Goal: Task Accomplishment & Management: Use online tool/utility

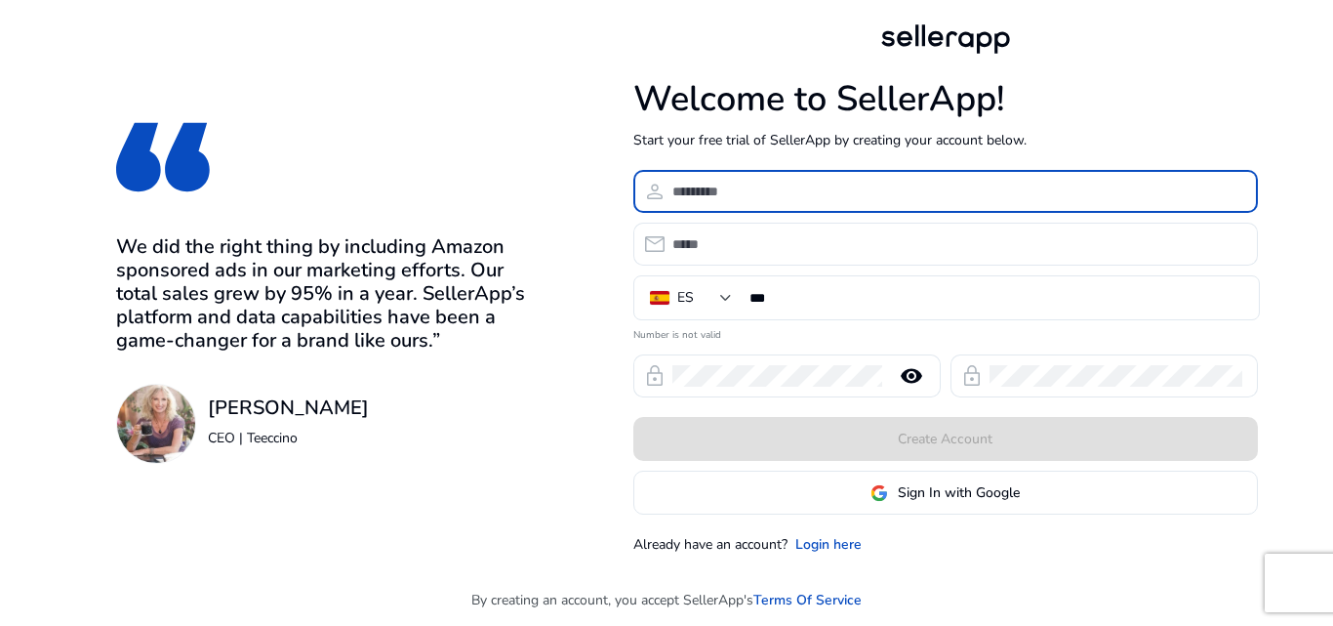
click at [789, 191] on input at bounding box center [958, 191] width 570 height 21
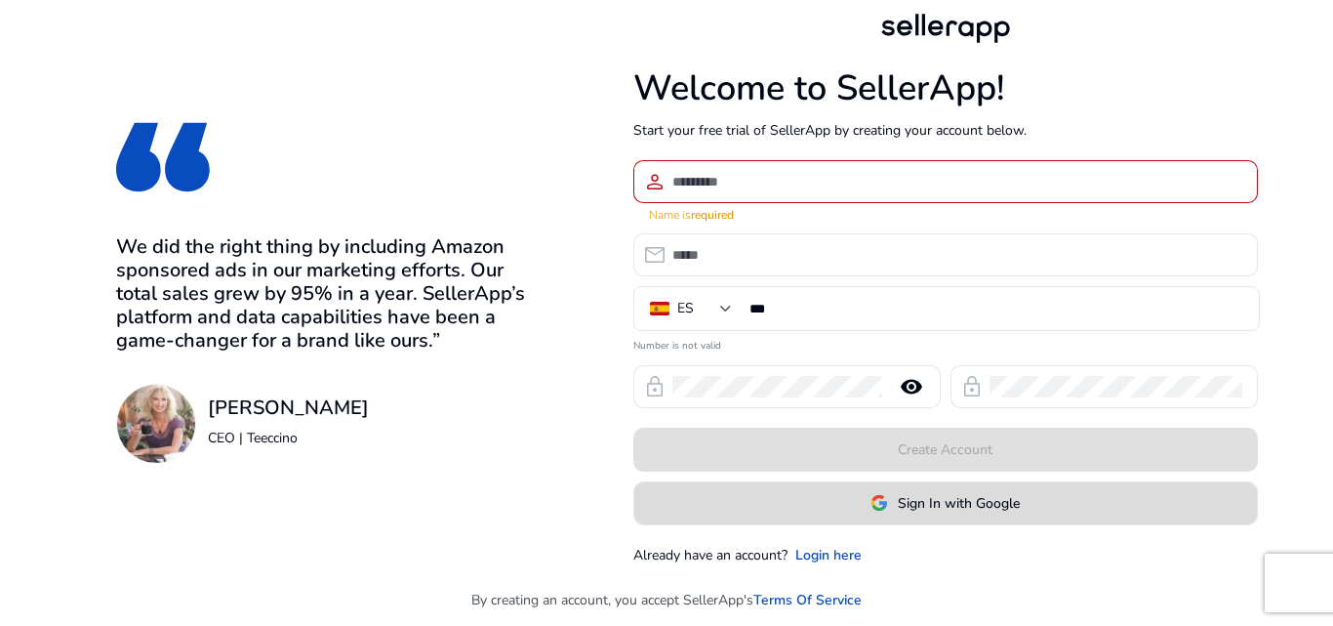
click at [879, 499] on img at bounding box center [880, 503] width 18 height 18
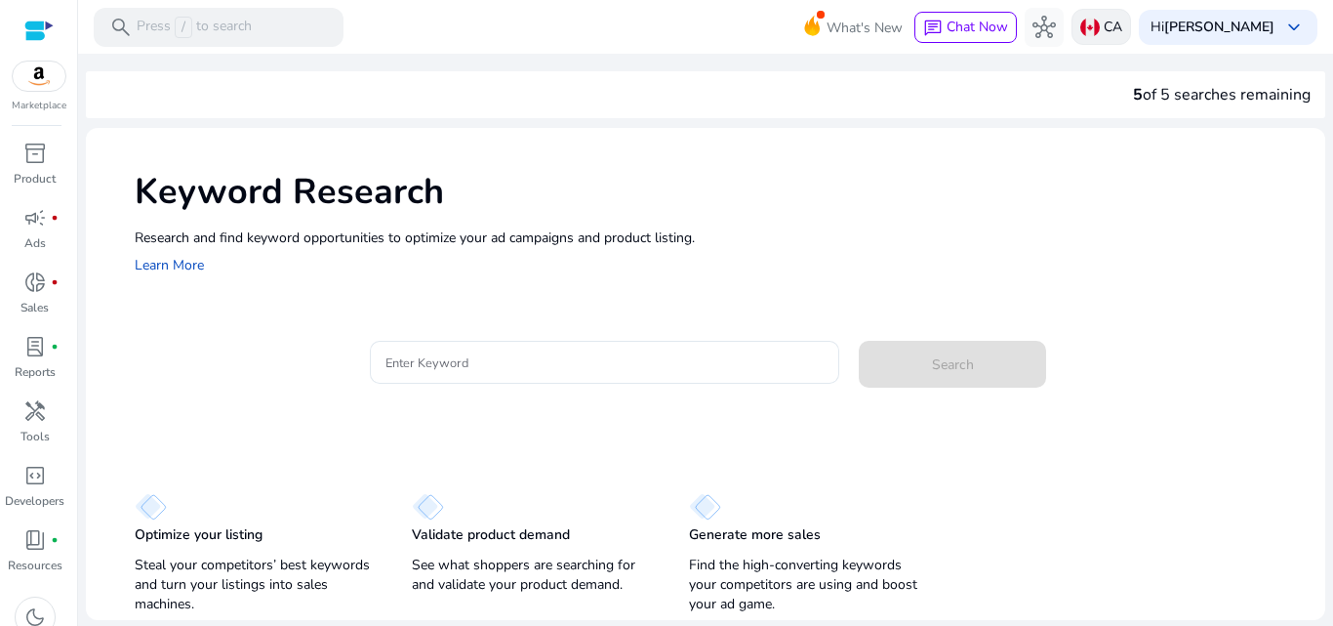
click at [1123, 22] on p "CA" at bounding box center [1113, 27] width 19 height 34
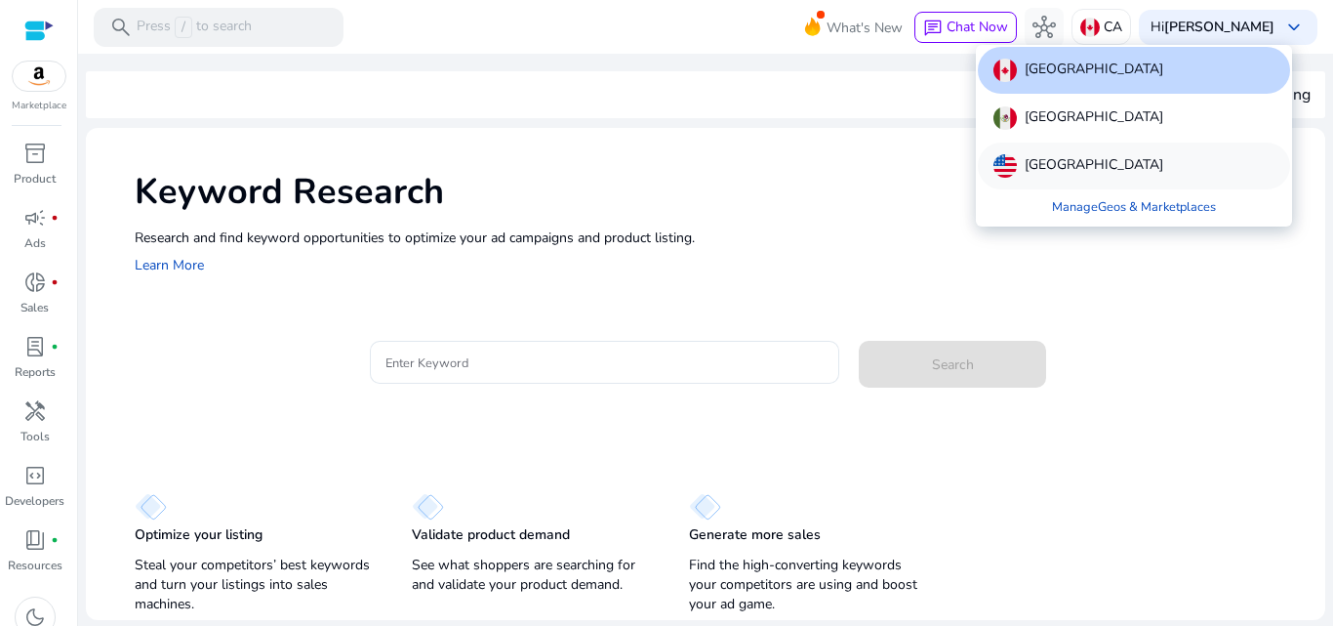
click at [1097, 161] on p "[GEOGRAPHIC_DATA]" at bounding box center [1094, 165] width 139 height 23
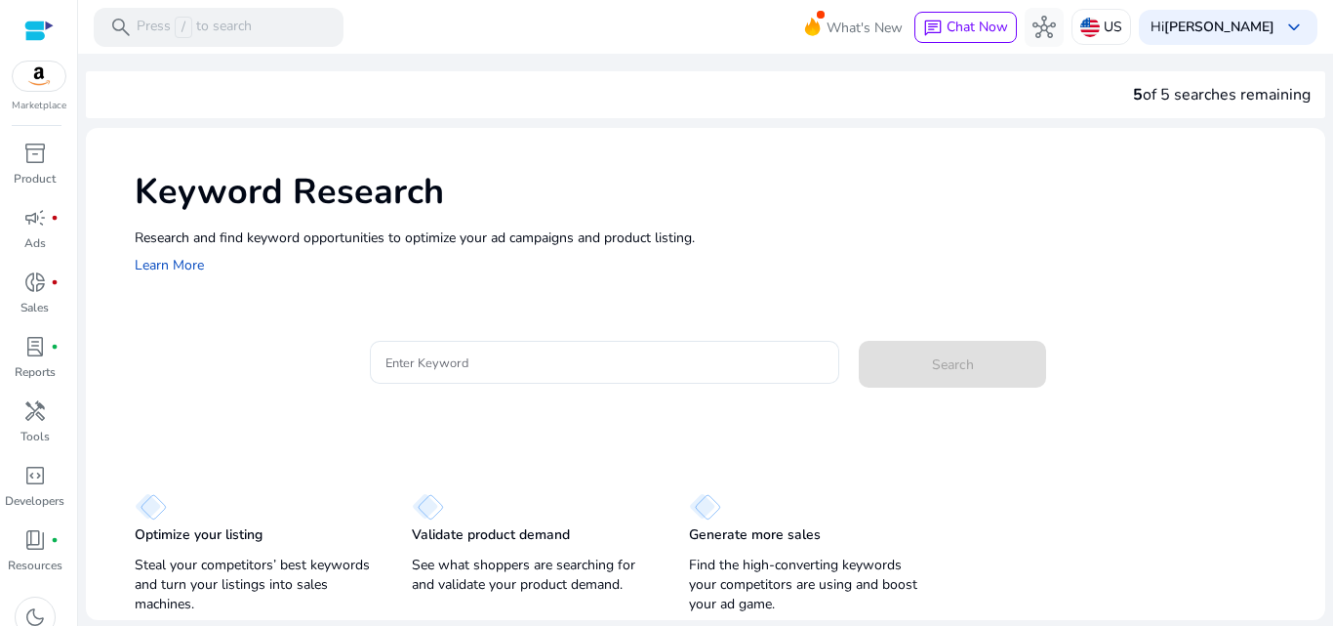
click at [23, 82] on img at bounding box center [39, 75] width 53 height 29
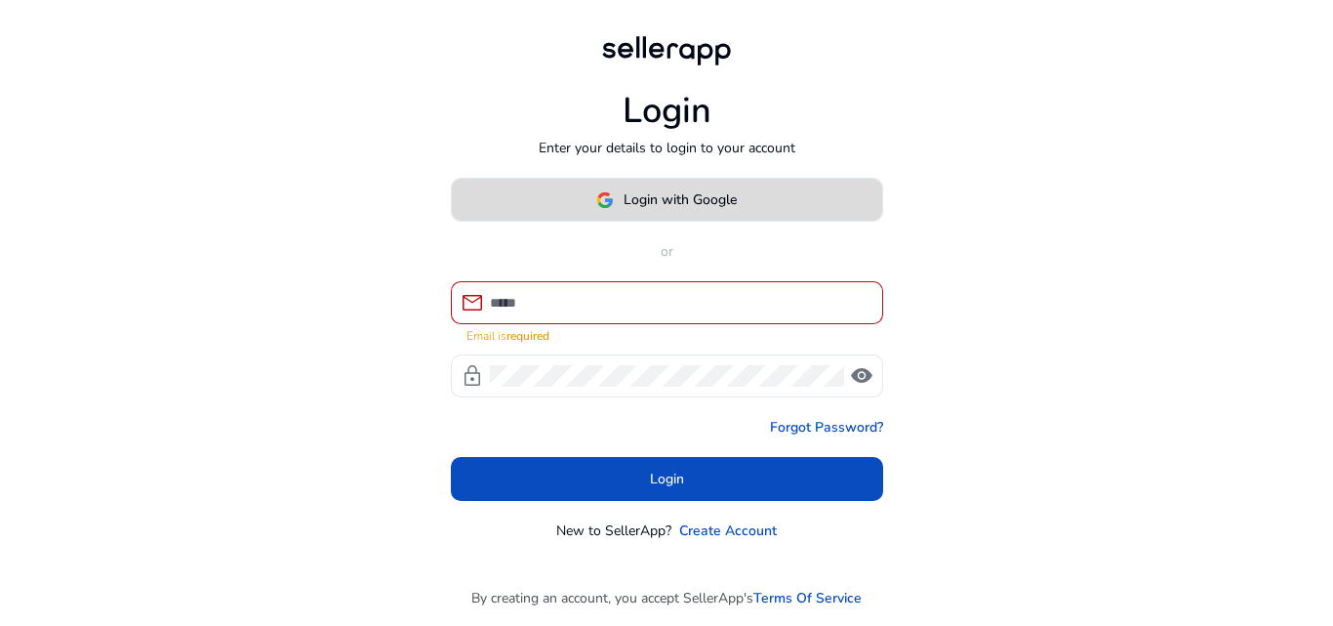
click at [695, 219] on button "Login with Google" at bounding box center [667, 200] width 432 height 44
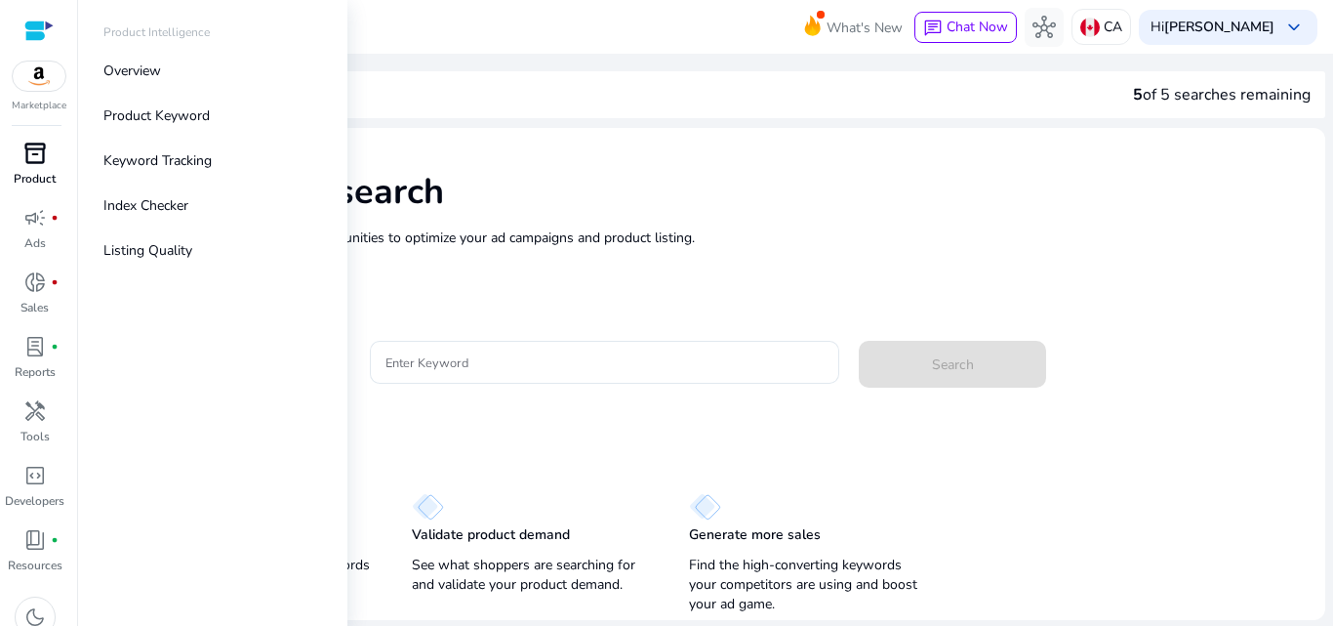
click at [37, 177] on p "Product" at bounding box center [35, 179] width 42 height 18
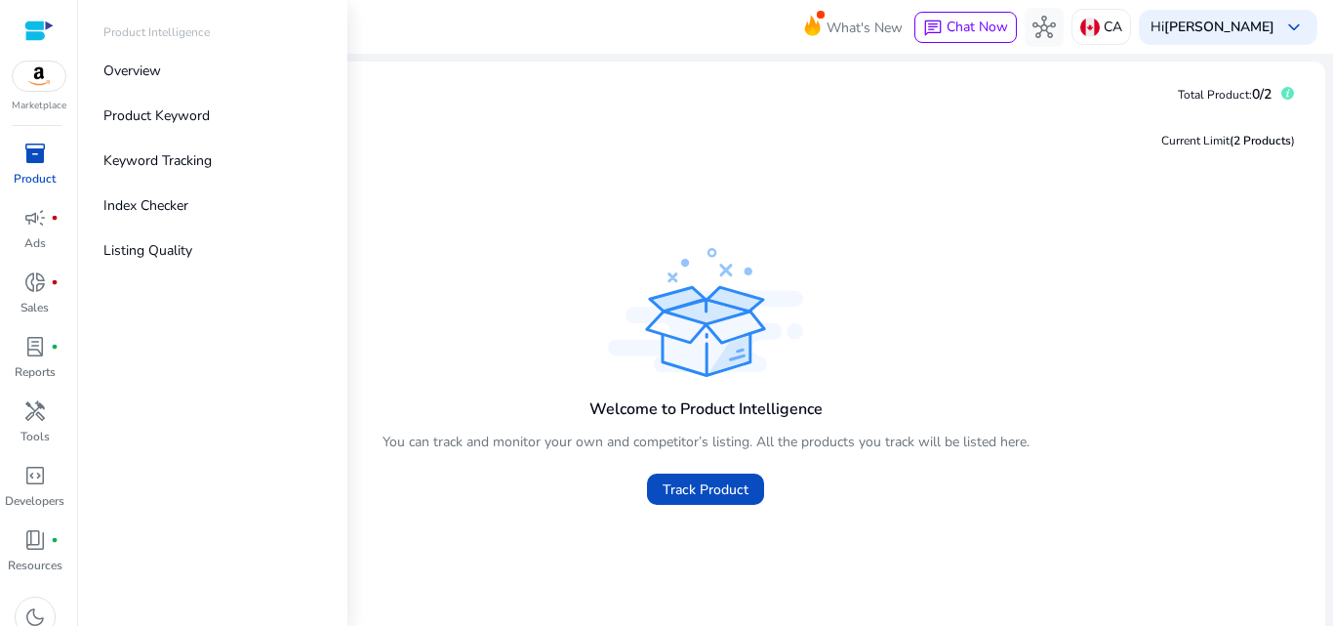
scroll to position [20, 0]
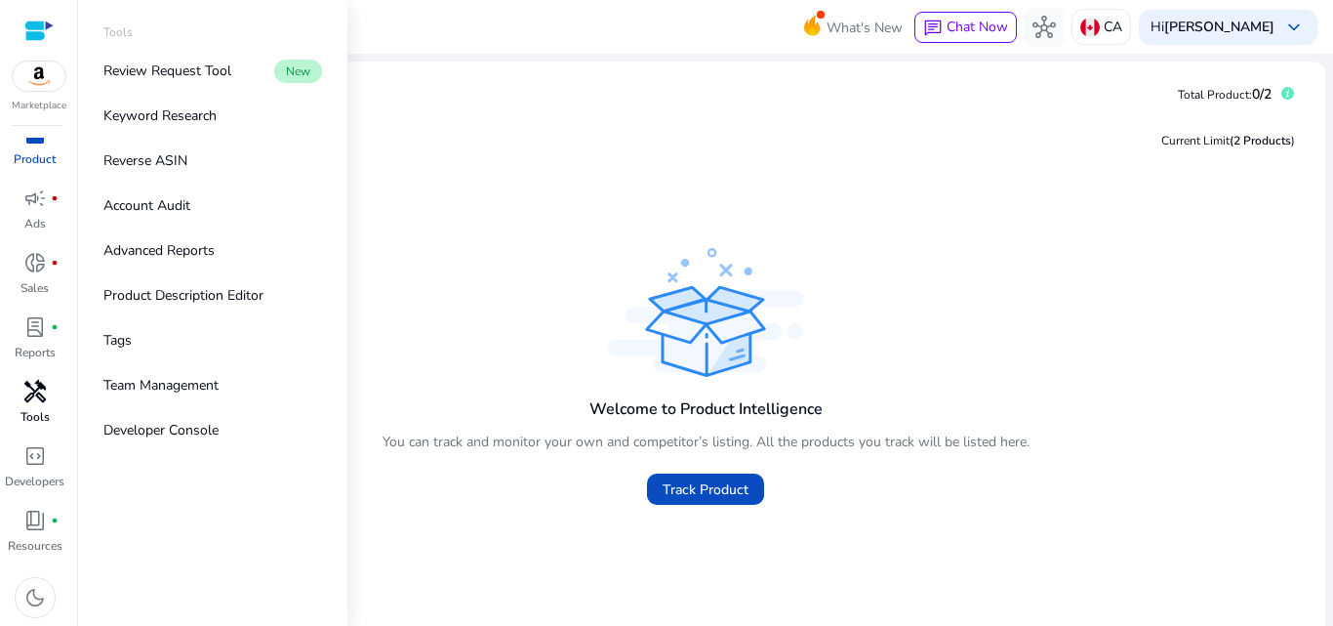
click at [37, 410] on p "Tools" at bounding box center [34, 417] width 29 height 18
